Goal: Task Accomplishment & Management: Use online tool/utility

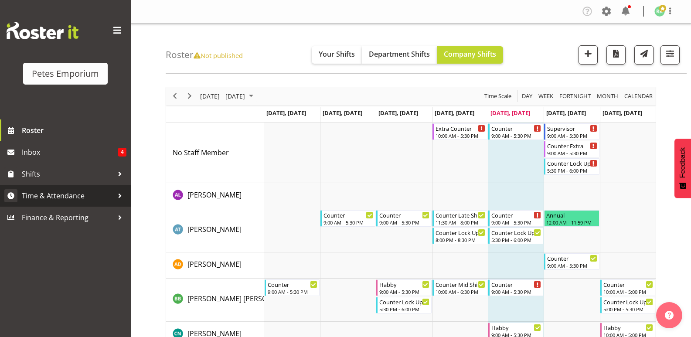
click at [82, 195] on span "Time & Attendance" at bounding box center [68, 195] width 92 height 13
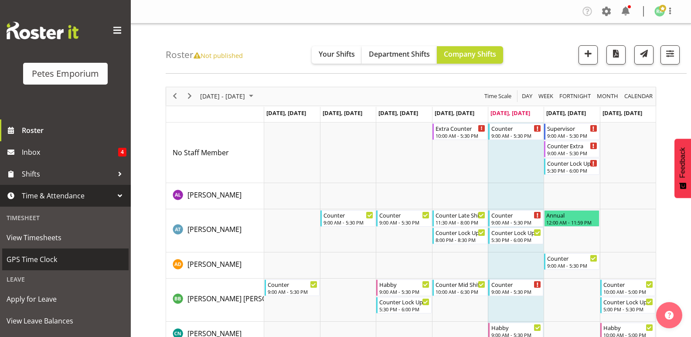
click at [58, 263] on span "GPS Time Clock" at bounding box center [66, 259] width 118 height 13
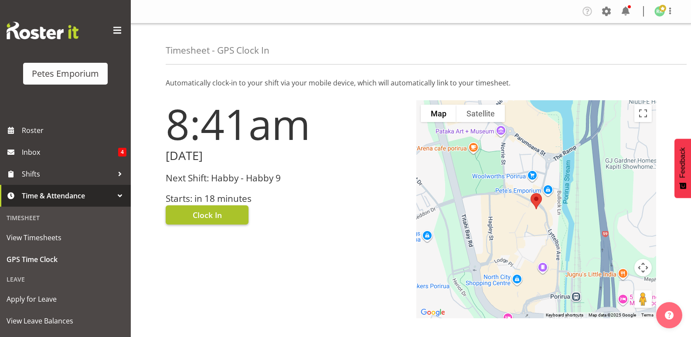
click at [234, 207] on button "Clock In" at bounding box center [207, 214] width 83 height 19
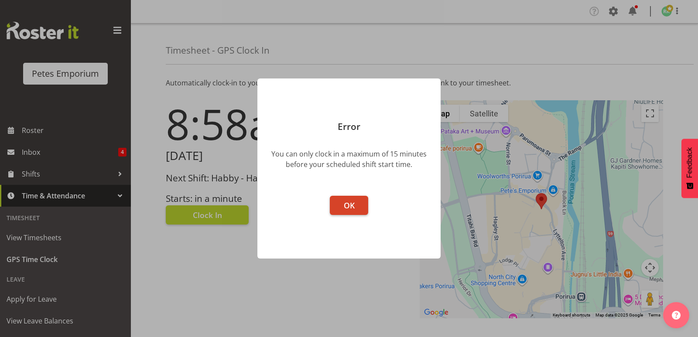
click at [353, 208] on span "OK" at bounding box center [349, 205] width 11 height 10
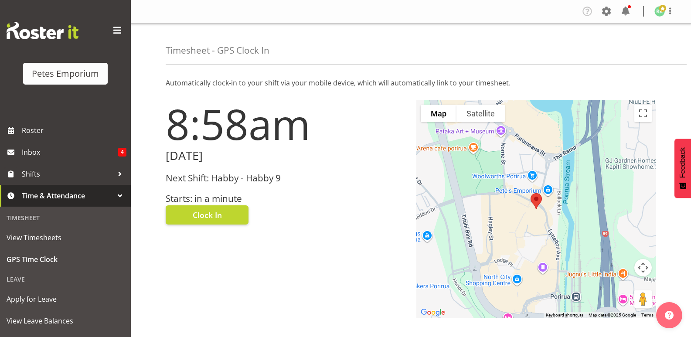
click at [659, 6] on span at bounding box center [662, 8] width 7 height 7
click at [619, 44] on link "Log Out" at bounding box center [634, 46] width 84 height 16
